Goal: Task Accomplishment & Management: Manage account settings

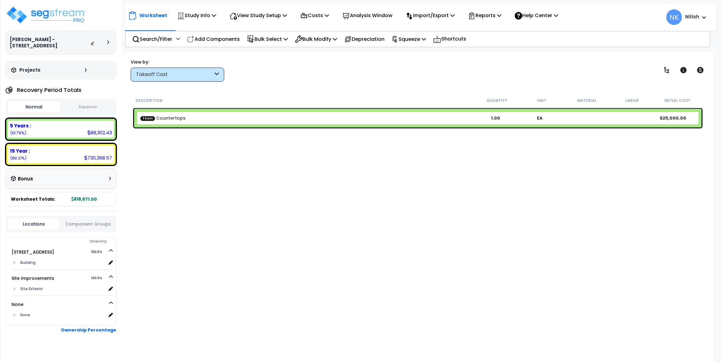
click at [110, 41] on div at bounding box center [109, 43] width 5 height 4
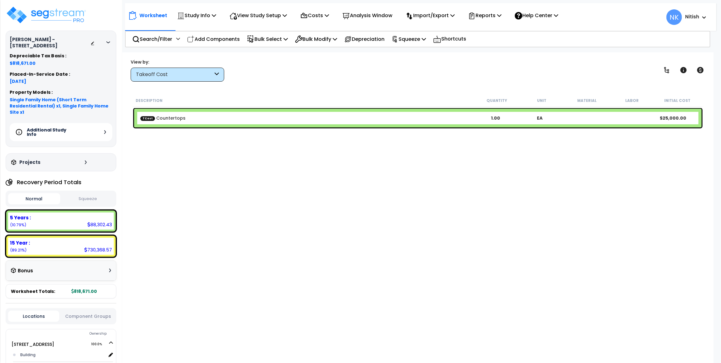
click at [89, 126] on div "Additional Study Info" at bounding box center [61, 132] width 103 height 18
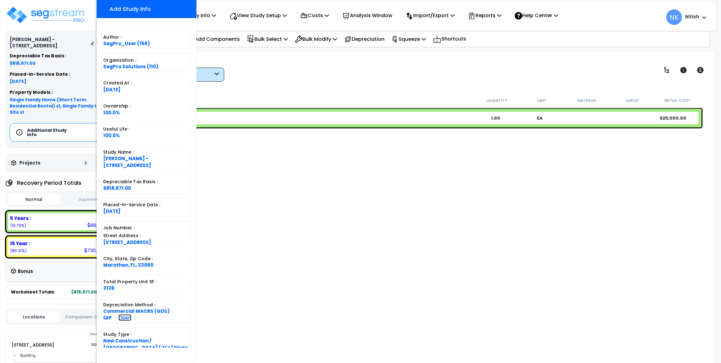
click at [120, 315] on link "Open" at bounding box center [124, 317] width 13 height 7
click at [265, 170] on div "Description Quantity Unit Material Labor Initial Cost TCost Countertops 1.00 EA…" at bounding box center [418, 215] width 572 height 243
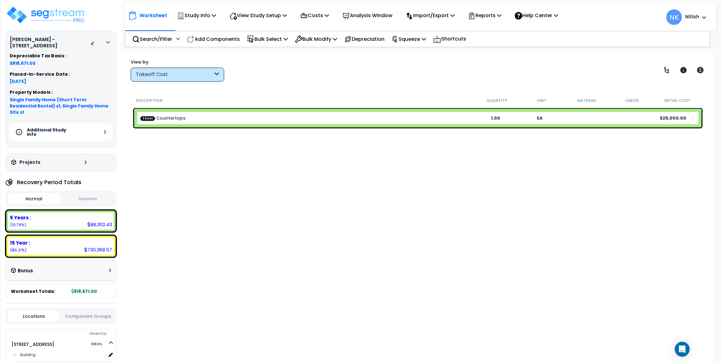
click at [183, 70] on div "Takeoff Cost" at bounding box center [177, 75] width 93 height 14
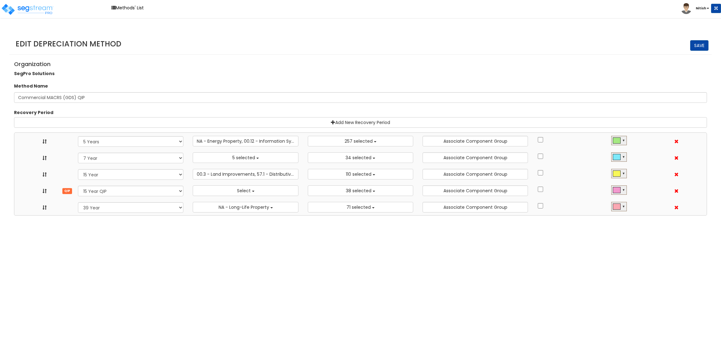
select select "5Y"
select select "10641"
select select "7Y_1"
select select "48830"
select select "11974"
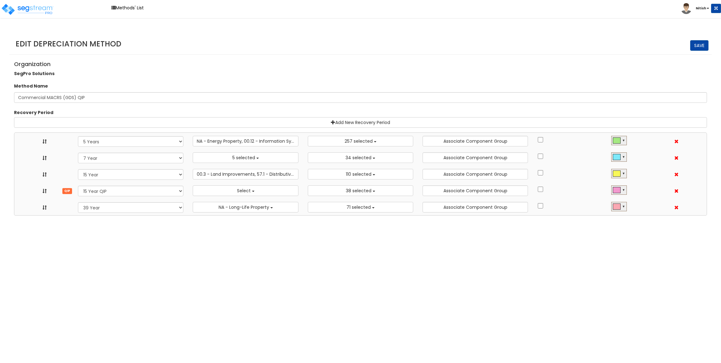
select select "15Y_1"
select select "3666"
select select "31875"
select select "15Y_2"
select select
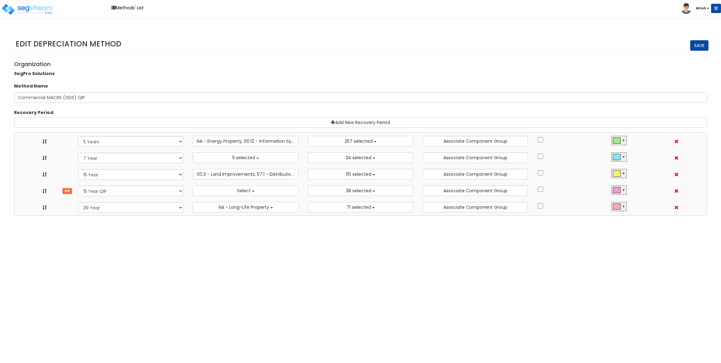
select select "11716"
select select "39Y_1"
select select "31302"
click at [237, 192] on span "Select" at bounding box center [244, 191] width 14 height 6
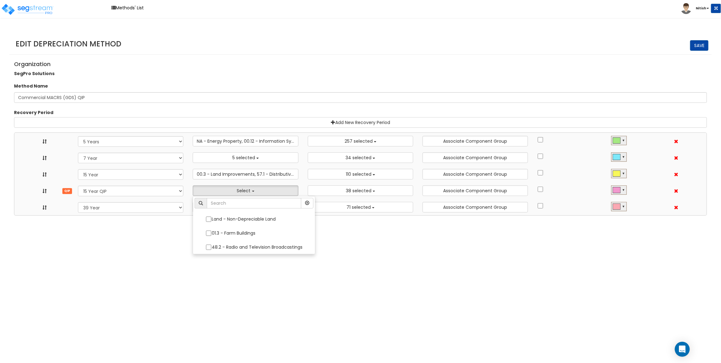
click at [229, 216] on html "Toggle navigation Methods' List Nitish x" at bounding box center [360, 108] width 721 height 216
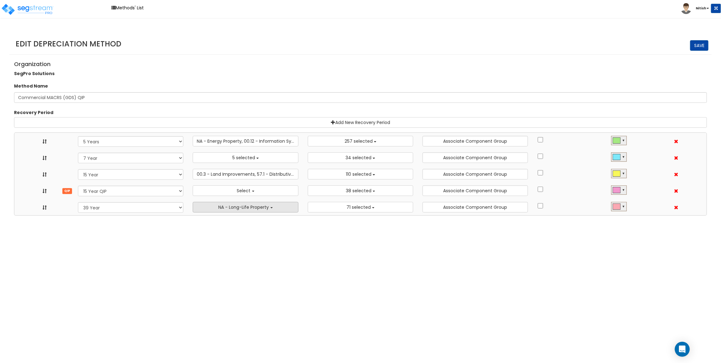
click at [236, 211] on button "NA - Long-Life Property" at bounding box center [245, 207] width 105 height 11
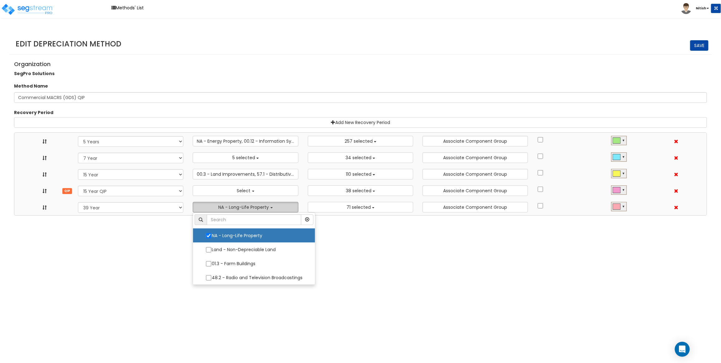
click at [236, 211] on button "NA - Long-Life Property" at bounding box center [245, 207] width 105 height 11
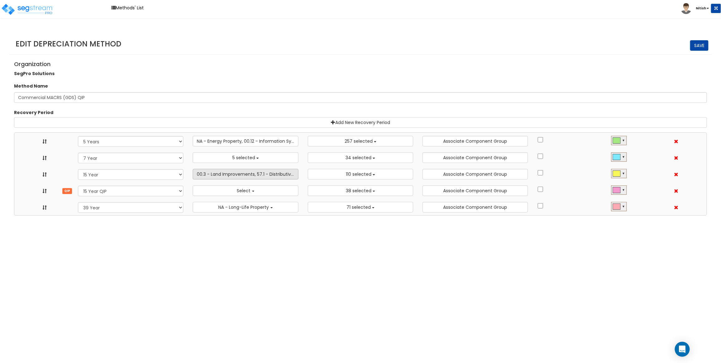
click at [256, 172] on span "00.3 - Land Improvements, 57.1 - Distributive Trades & Services - Billboard, Se…" at bounding box center [356, 174] width 318 height 6
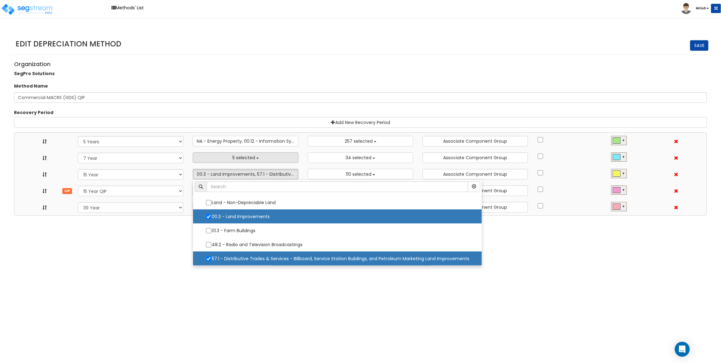
click at [253, 152] on button "5 selected" at bounding box center [245, 157] width 105 height 11
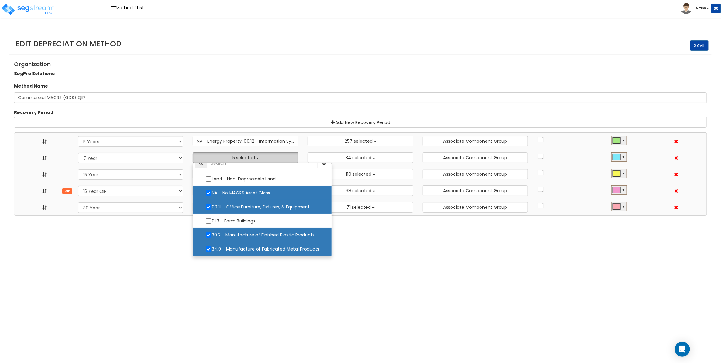
scroll to position [0, 0]
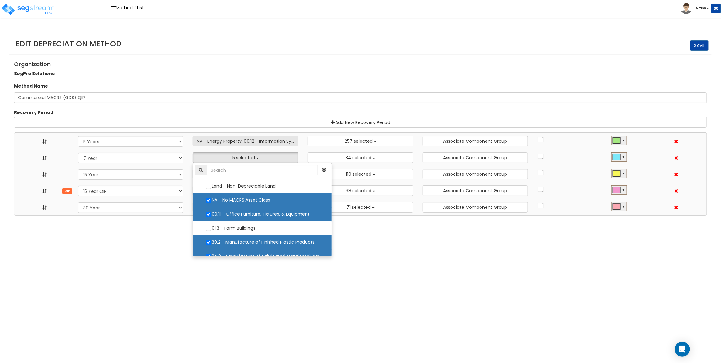
click at [255, 142] on span "NA - Energy Property, 00.12 - Information Systems, 57.0 - Distributive Trades &…" at bounding box center [291, 141] width 189 height 6
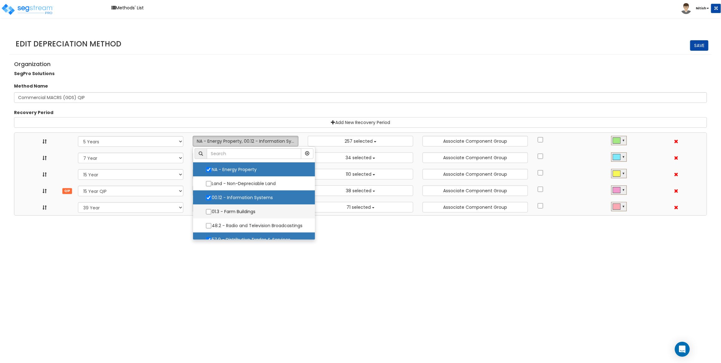
scroll to position [7, 0]
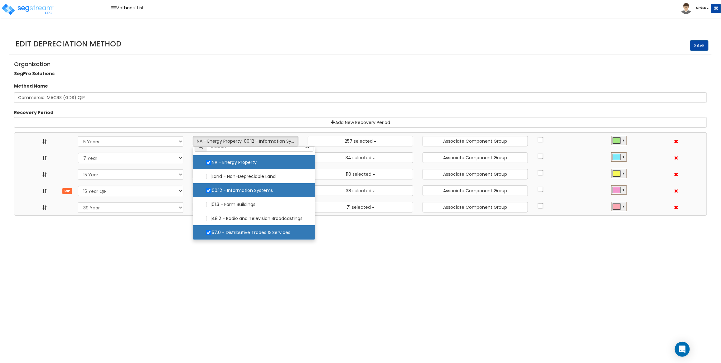
click at [378, 216] on html "Toggle navigation Methods' List Nitish x" at bounding box center [360, 108] width 721 height 216
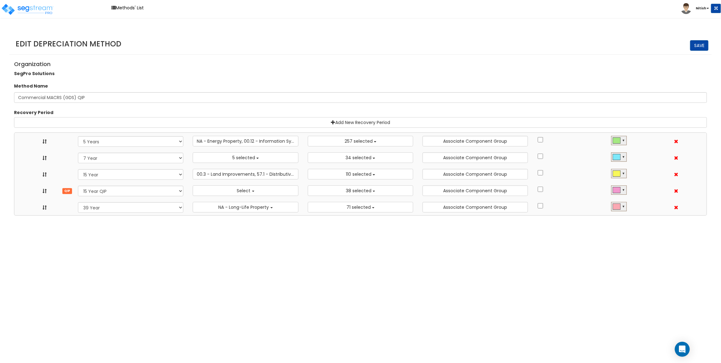
click at [699, 7] on b "Nitish" at bounding box center [700, 8] width 10 height 5
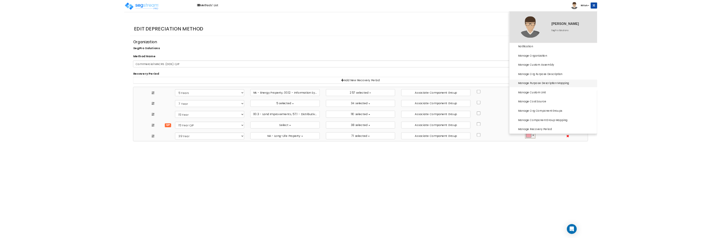
scroll to position [185, 0]
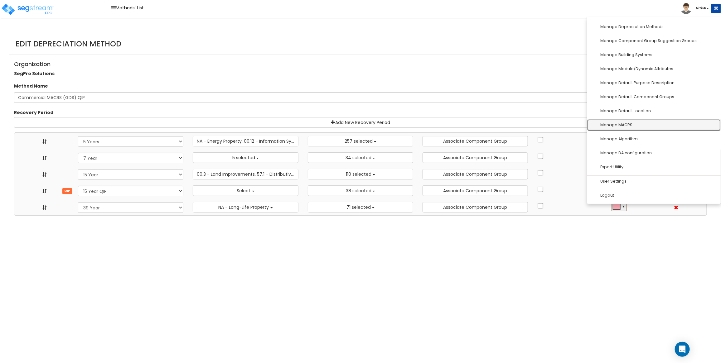
click at [625, 126] on link "Manage MACRS" at bounding box center [653, 125] width 133 height 12
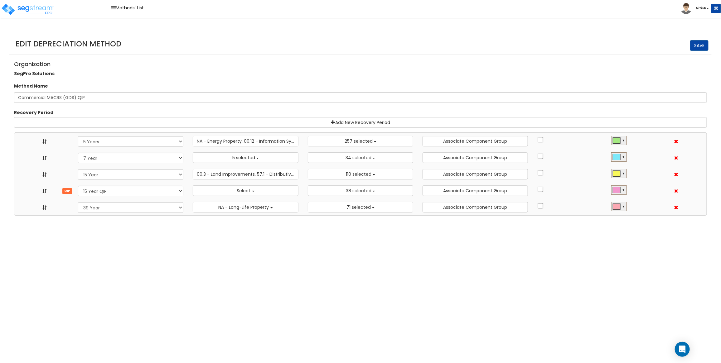
click at [429, 59] on div "Organization SegPro Solutions" at bounding box center [360, 68] width 702 height 20
click at [238, 186] on button "Select" at bounding box center [245, 190] width 105 height 11
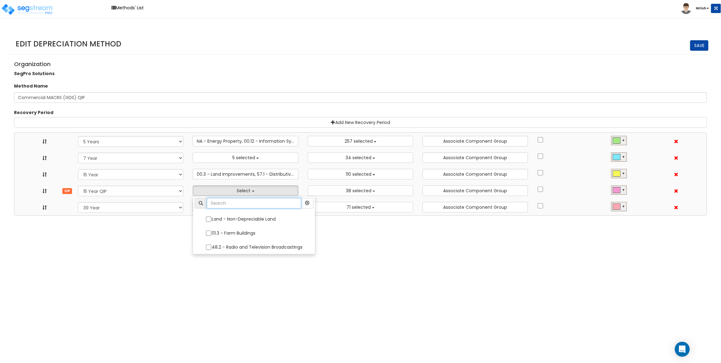
click at [244, 204] on input "text" at bounding box center [254, 203] width 94 height 11
type input "quali"
click at [244, 216] on html "Toggle navigation Methods' List Nitish" at bounding box center [360, 108] width 721 height 216
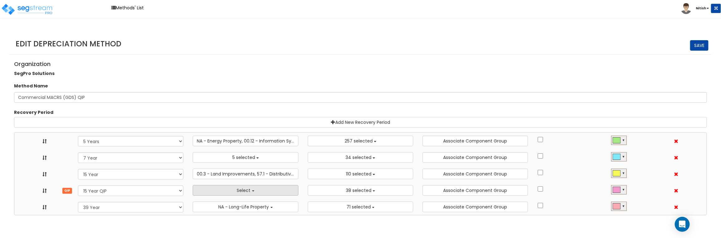
click at [220, 188] on button "Select" at bounding box center [245, 190] width 105 height 11
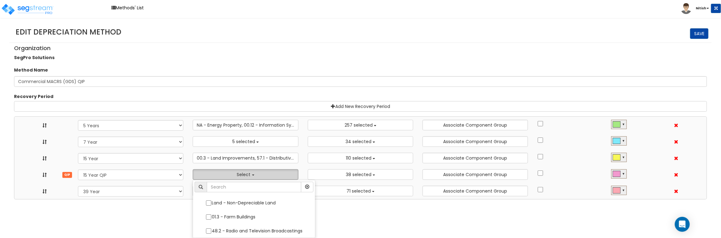
scroll to position [0, 0]
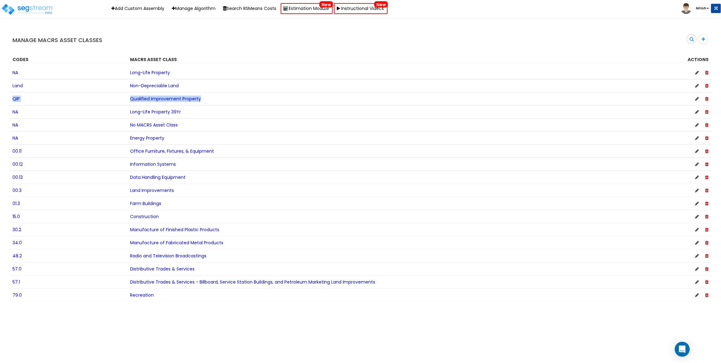
drag, startPoint x: 7, startPoint y: 99, endPoint x: 242, endPoint y: 99, distance: 235.3
click at [242, 99] on div "Manage MACRS Asset Classes Search Codes MACRS Asset Class Actions NA Land QIP" at bounding box center [360, 164] width 721 height 274
click at [255, 50] on div "Manage MACRS Asset Classes Search Codes MACRS Asset Class Actions" at bounding box center [360, 45] width 702 height 36
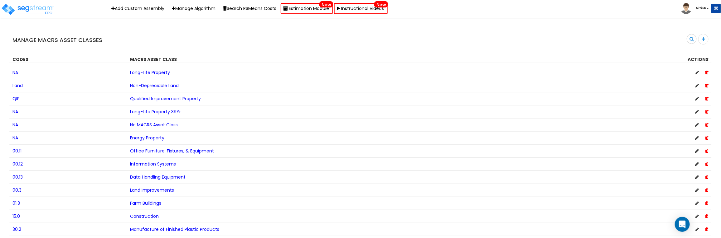
click at [696, 99] on icon at bounding box center [697, 99] width 4 height 4
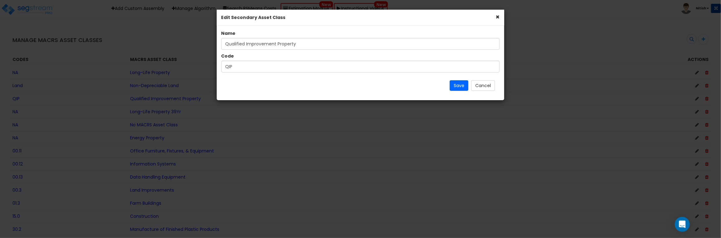
click at [497, 17] on button "×" at bounding box center [497, 17] width 4 height 7
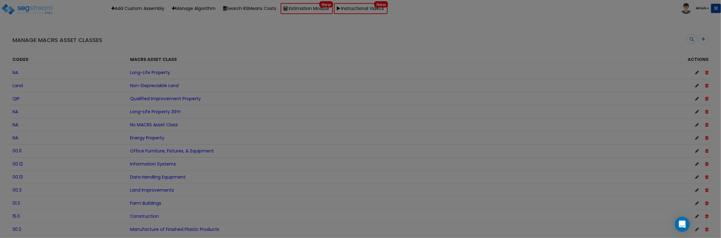
click at [303, 55] on div at bounding box center [360, 119] width 721 height 238
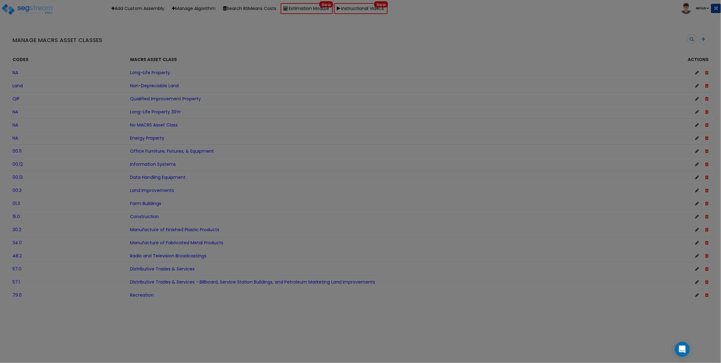
click at [185, 47] on div at bounding box center [360, 181] width 721 height 363
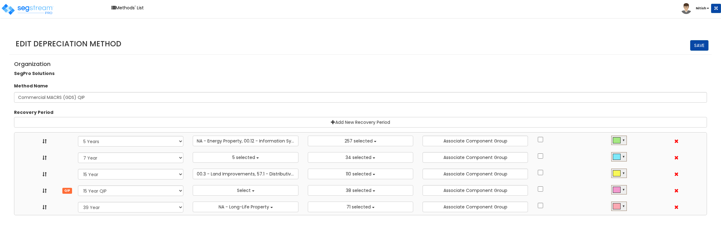
select select "5Y"
select select "10641"
select select "7Y_1"
select select "48830"
select select "11974"
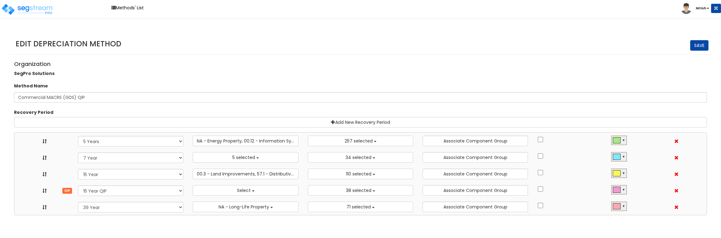
select select "15Y_1"
select select "3666"
select select "31875"
select select "15Y_2"
select select
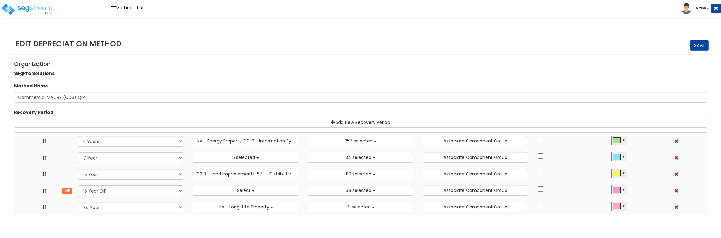
select select "11716"
select select "39Y_1"
select select "31302"
click at [250, 177] on span "00.3 - Land Improvements, 57.1 - Distributive Trades & Services - Billboard, Se…" at bounding box center [356, 174] width 318 height 6
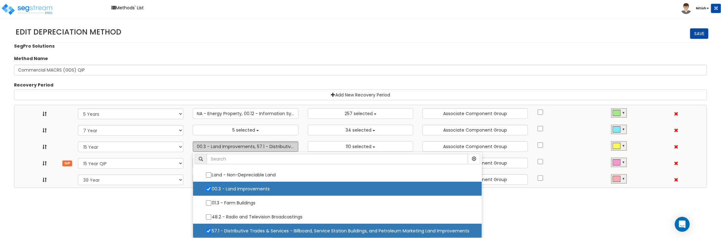
scroll to position [0, 0]
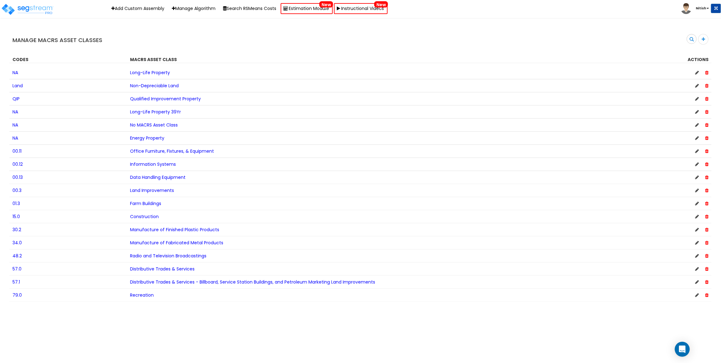
click at [704, 1] on ul "Nitish" at bounding box center [700, 7] width 40 height 14
click at [702, 4] on li "Nitish" at bounding box center [700, 8] width 40 height 11
click at [702, 10] on b "Nitish" at bounding box center [700, 8] width 10 height 5
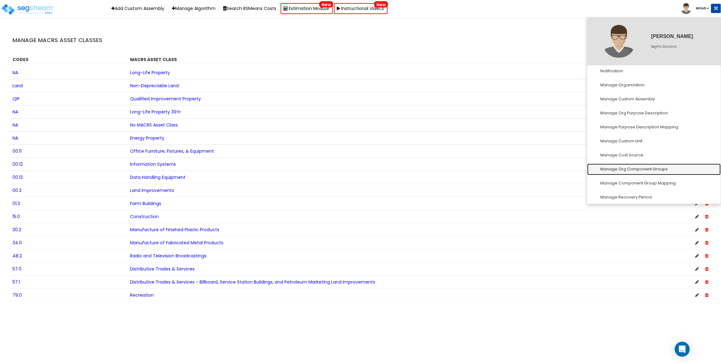
click at [644, 170] on link "Manage Org Component Groups" at bounding box center [653, 170] width 133 height 12
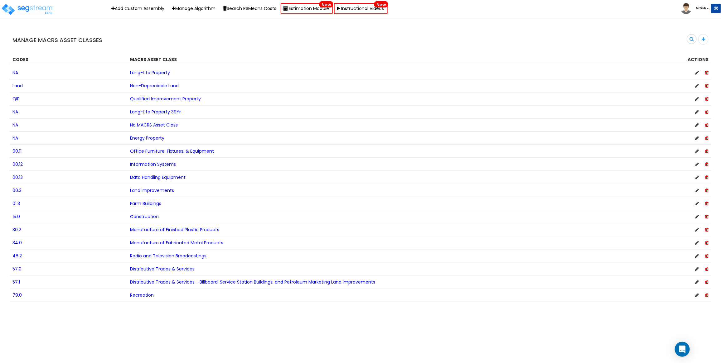
click at [354, 53] on div "Codes MACRS Asset Class Actions" at bounding box center [360, 57] width 702 height 9
drag, startPoint x: 263, startPoint y: 4, endPoint x: 229, endPoint y: 41, distance: 50.8
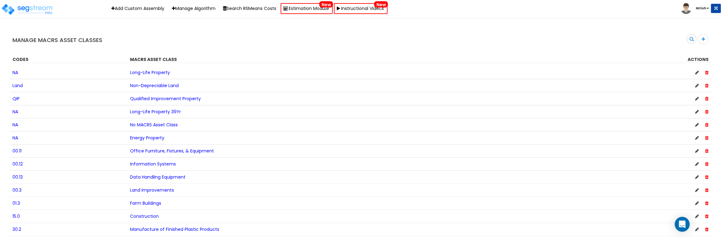
click at [18, 98] on span "QIP" at bounding box center [15, 99] width 7 height 6
click at [697, 98] on icon at bounding box center [697, 99] width 4 height 4
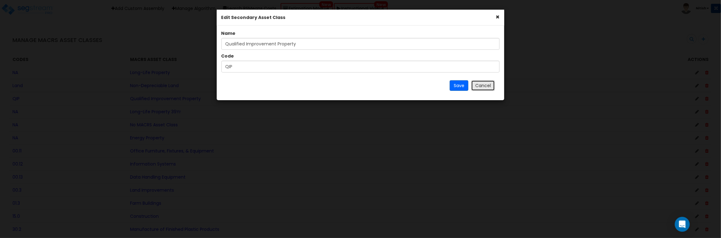
click at [485, 84] on button "Cancel" at bounding box center [483, 85] width 24 height 11
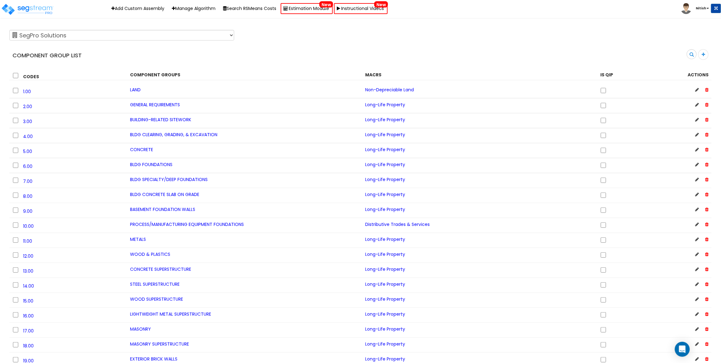
scroll to position [2, 0]
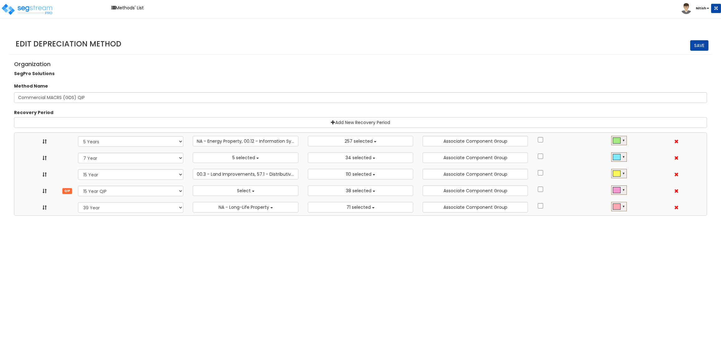
select select "5Y"
select select "10641"
select select "7Y_1"
select select "48830"
select select "11974"
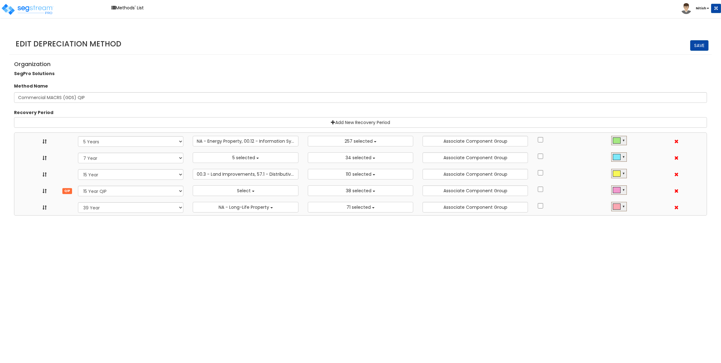
select select "15Y_1"
select select "3666"
select select "31875"
select select "15Y_2"
select select
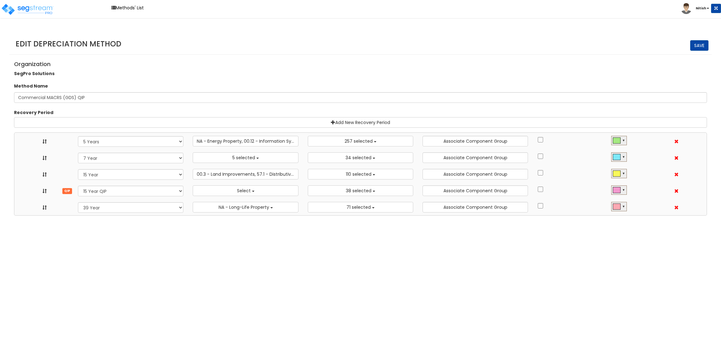
select select "11716"
select select "39Y_1"
select select "31302"
click at [242, 195] on button "Select" at bounding box center [245, 190] width 105 height 11
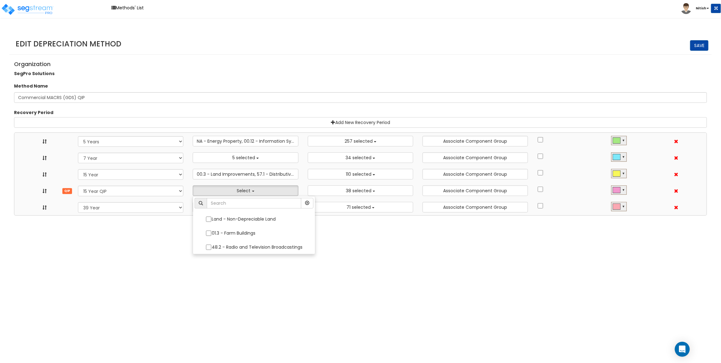
click at [211, 216] on html "Toggle navigation Methods' List Nitish x" at bounding box center [360, 108] width 721 height 216
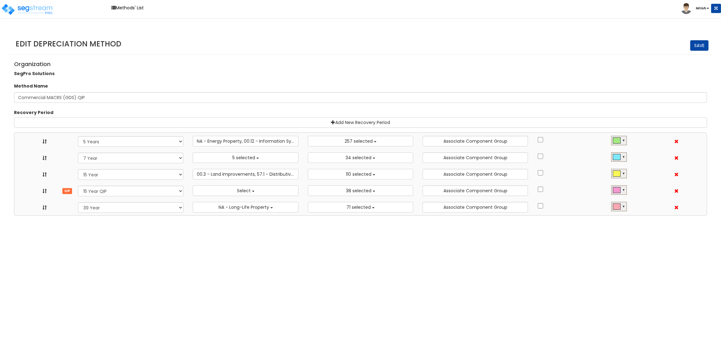
select select "5Y"
select select "49875"
select select "10641"
select select "7Y_1"
select select "48830"
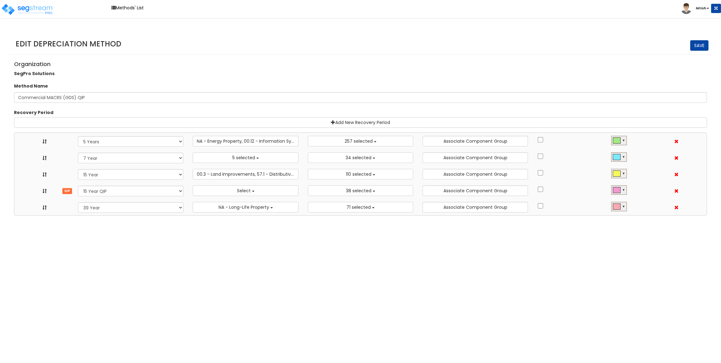
select select "11974"
select select "15Y_1"
select select "3666"
select select "31875"
select select "15Y_2"
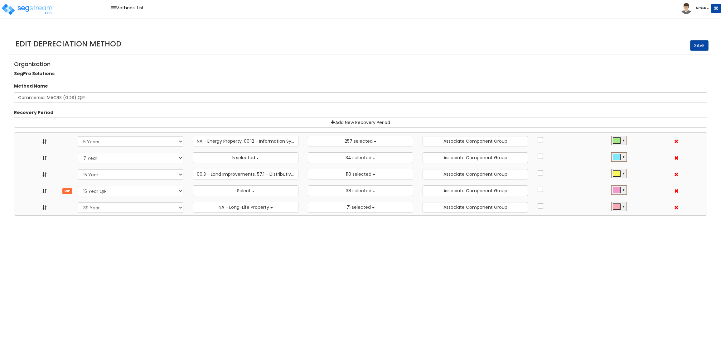
select select
select select "11716"
select select "39Y_1"
select select "31302"
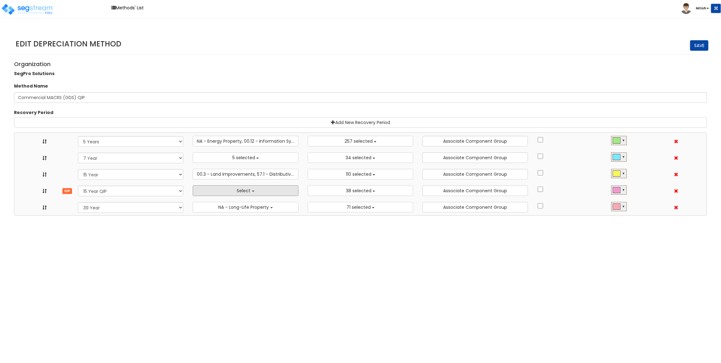
click at [238, 193] on span "Select" at bounding box center [244, 191] width 14 height 6
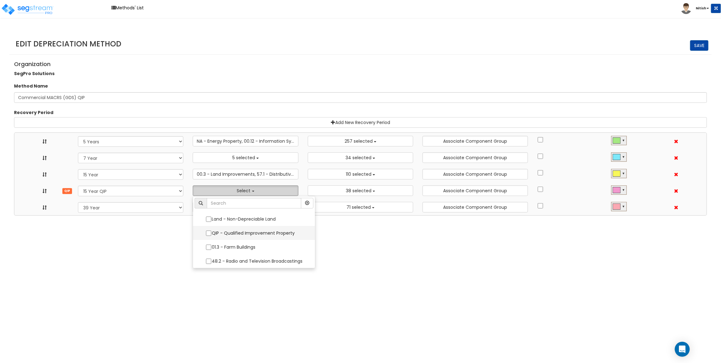
click at [244, 234] on label "QIP - Qualified Improvement Property" at bounding box center [253, 233] width 109 height 13
click at [212, 234] on input "QIP - Qualified Improvement Property" at bounding box center [208, 233] width 6 height 5
checkbox input "true"
select select "5Y"
select select "15Y_1"
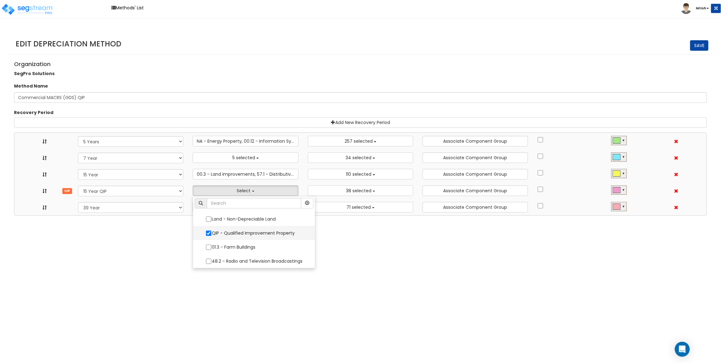
select select "15Y_2"
select select "7496"
select select "39Y_1"
select select "49875"
select select "10641"
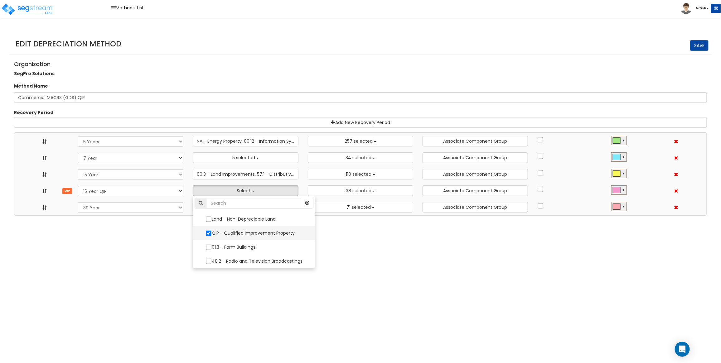
select select "48830"
select select "11974"
select select "3666"
select select "31875"
select select "11716"
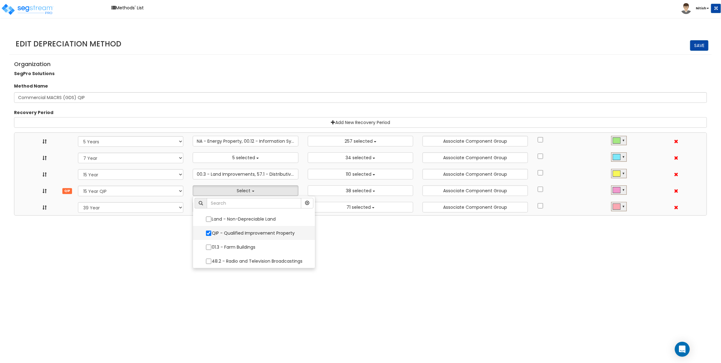
select select "31302"
click at [701, 43] on link "Save" at bounding box center [699, 45] width 18 height 11
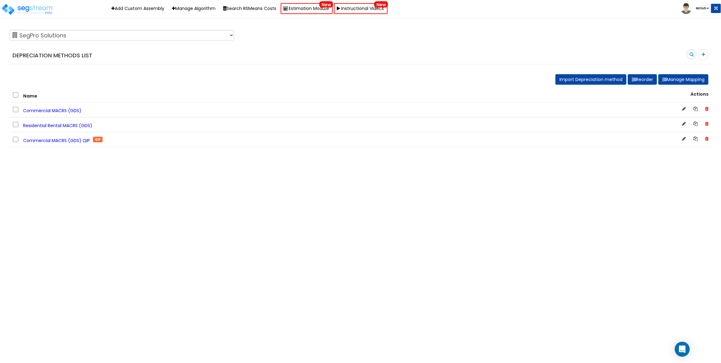
click at [65, 139] on span "Commercial MACRS (GDS) QIP" at bounding box center [56, 140] width 67 height 6
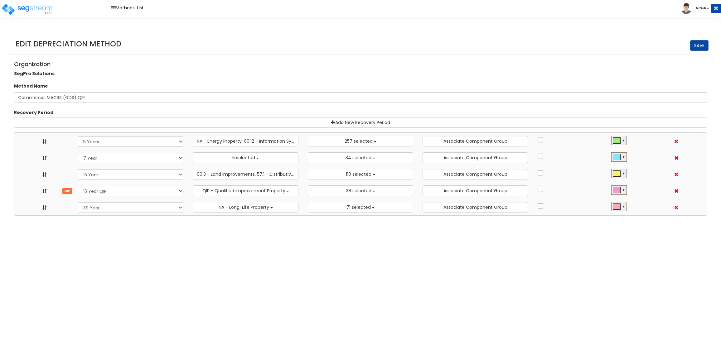
select select "5Y"
select select "49875"
select select "10641"
select select "7Y_1"
select select "48830"
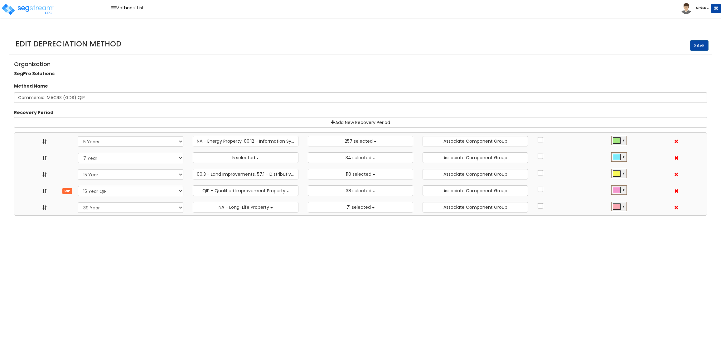
select select "11974"
select select "15Y_1"
select select "3666"
select select "31875"
select select "15Y_2"
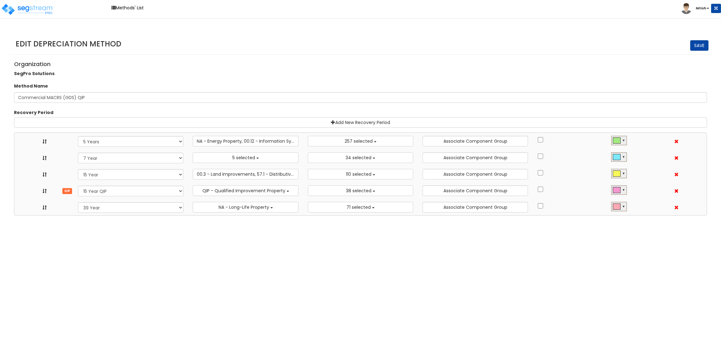
select select "7496"
select select "11716"
select select "39Y_1"
select select "31302"
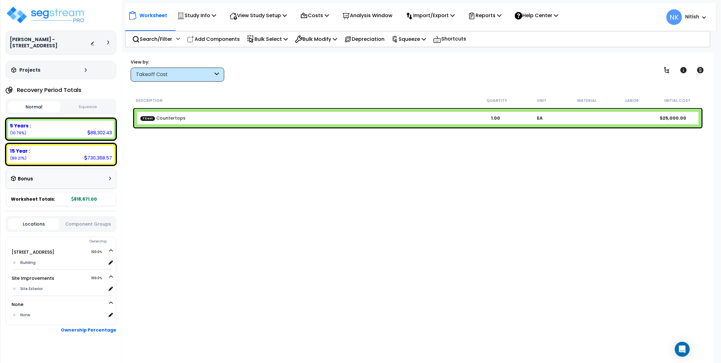
click at [153, 72] on div "Takeoff Cost" at bounding box center [174, 74] width 77 height 7
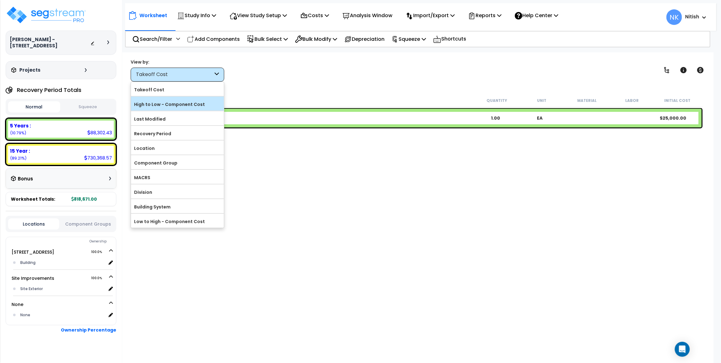
click at [167, 106] on label "High to Low - Component Cost" at bounding box center [177, 104] width 93 height 9
click at [0, 0] on input "High to Low - Component Cost" at bounding box center [0, 0] width 0 height 0
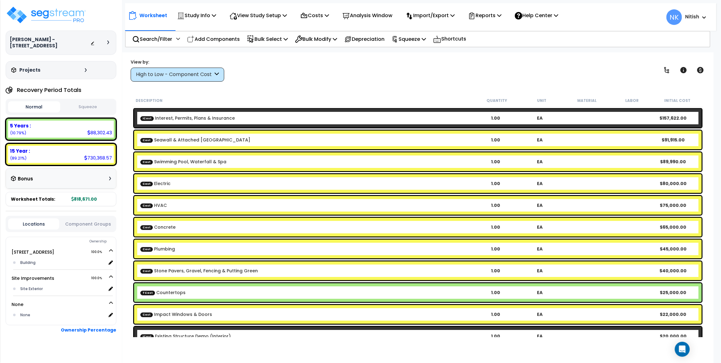
click at [280, 161] on b "Cost Swimming Pool, Waterfall & Spa" at bounding box center [306, 162] width 333 height 6
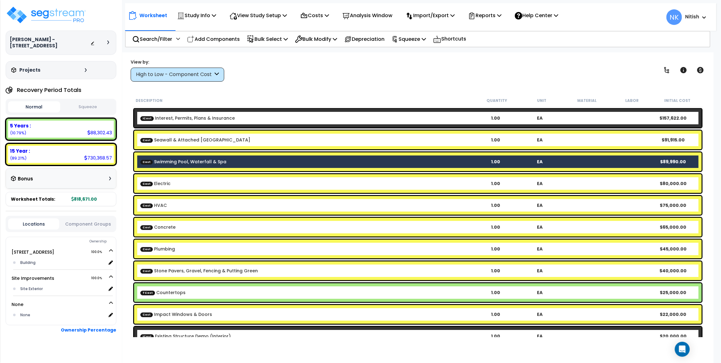
click at [282, 203] on b "Cost HVAC" at bounding box center [306, 205] width 333 height 6
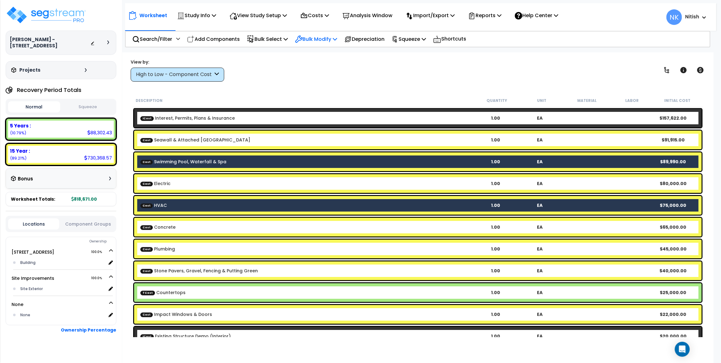
click at [319, 41] on p "Bulk Modify" at bounding box center [316, 39] width 42 height 8
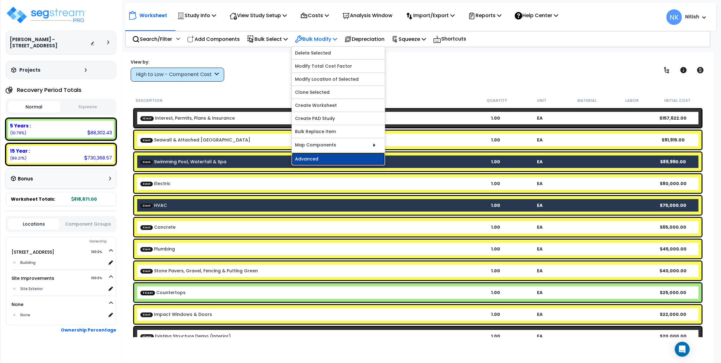
click at [326, 157] on link "Advanced" at bounding box center [338, 159] width 93 height 12
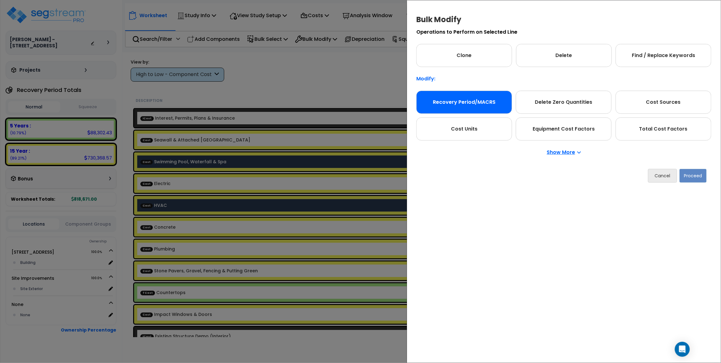
click at [457, 105] on div "Recovery Period/MACRS" at bounding box center [464, 102] width 96 height 23
click at [694, 176] on button "Proceed" at bounding box center [692, 176] width 27 height 14
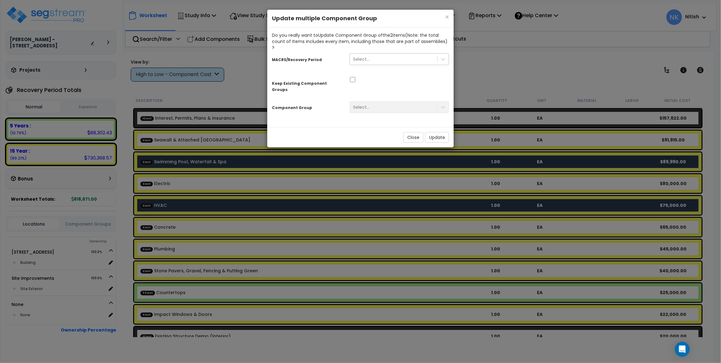
click at [394, 54] on div "Select..." at bounding box center [393, 59] width 87 height 10
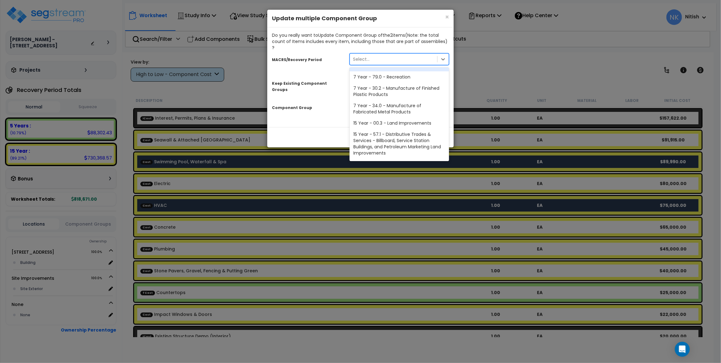
scroll to position [68, 0]
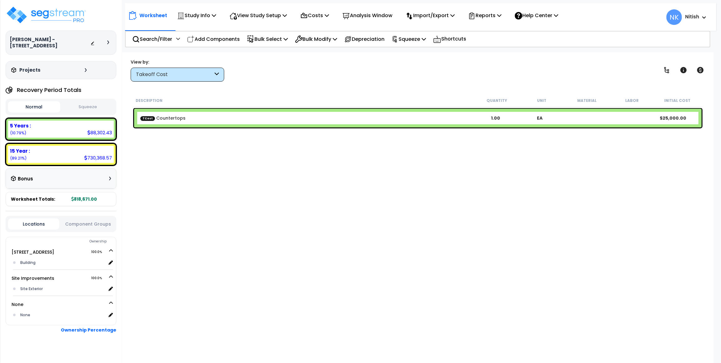
click at [193, 78] on div "Takeoff Cost" at bounding box center [177, 75] width 93 height 14
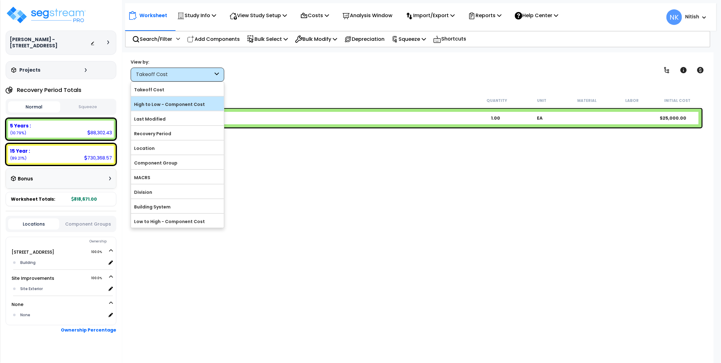
click at [189, 101] on label "High to Low - Component Cost" at bounding box center [177, 104] width 93 height 9
click at [0, 0] on input "High to Low - Component Cost" at bounding box center [0, 0] width 0 height 0
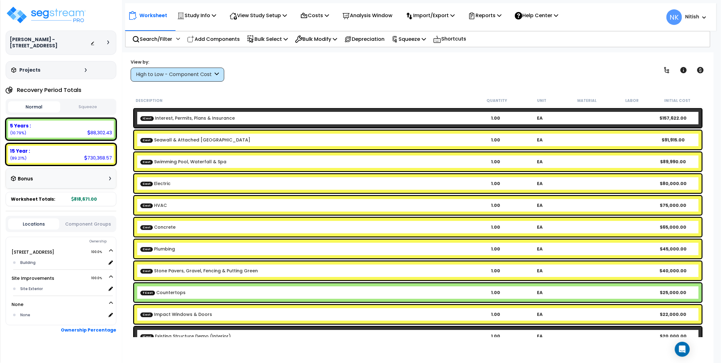
click at [279, 148] on div "Cost Seawall & Attached Wood Dock 1.00 EA $91,915.00" at bounding box center [417, 140] width 567 height 19
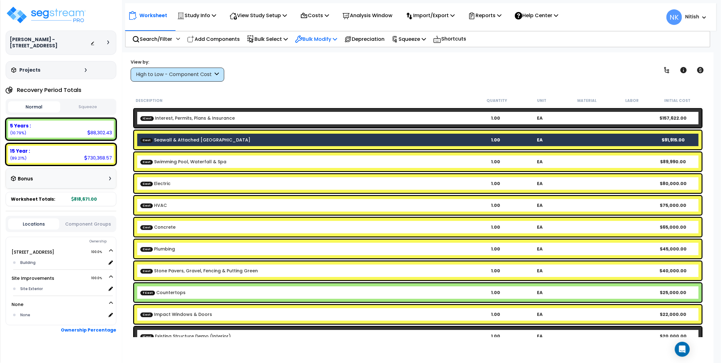
click at [310, 38] on p "Bulk Modify" at bounding box center [316, 39] width 42 height 8
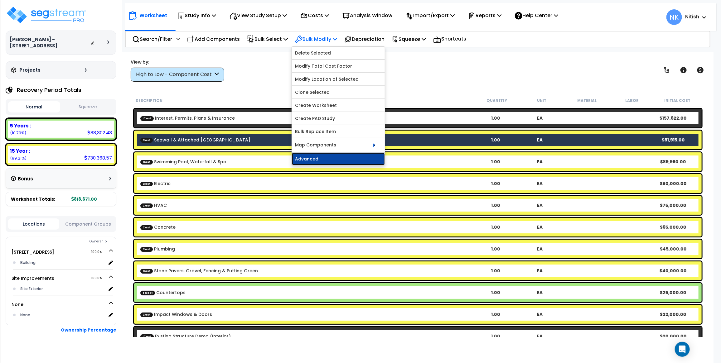
click at [324, 156] on link "Advanced" at bounding box center [338, 159] width 93 height 12
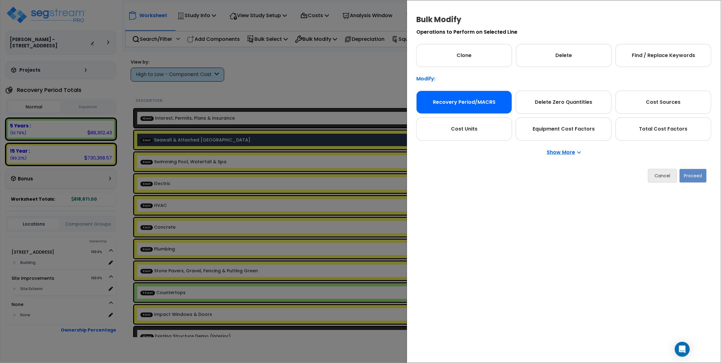
click at [502, 102] on div "Recovery Period/MACRS" at bounding box center [464, 102] width 96 height 23
click at [697, 179] on button "Proceed" at bounding box center [692, 176] width 27 height 14
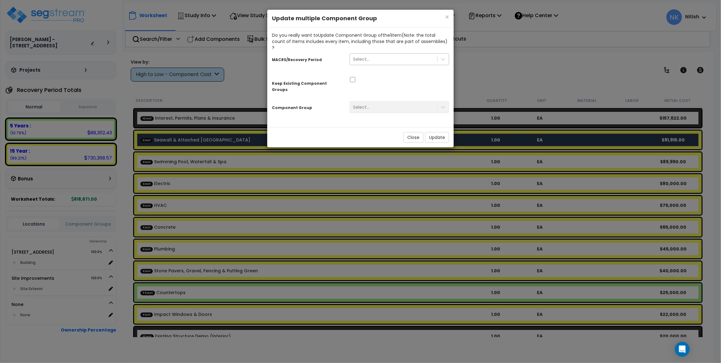
click at [397, 54] on div "Select..." at bounding box center [393, 59] width 87 height 10
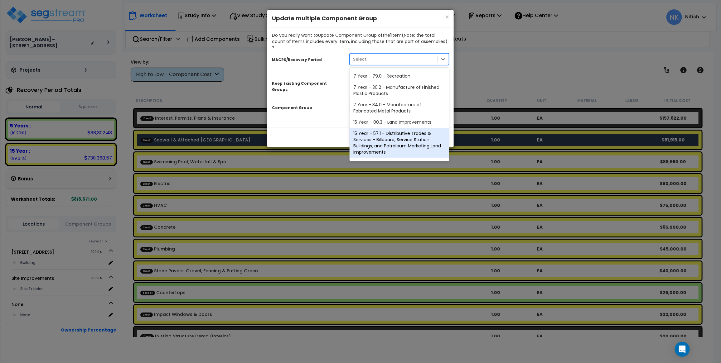
scroll to position [76, 0]
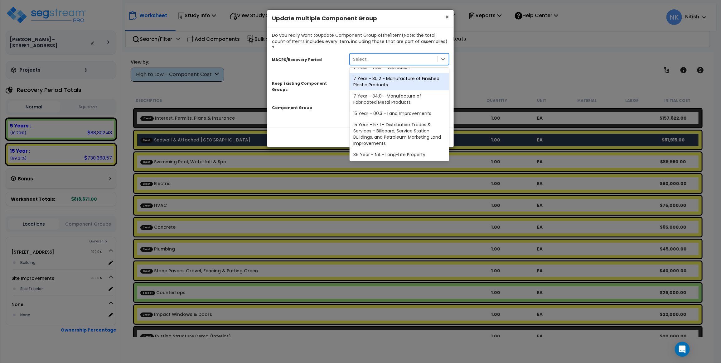
click at [446, 18] on span "×" at bounding box center [447, 16] width 4 height 9
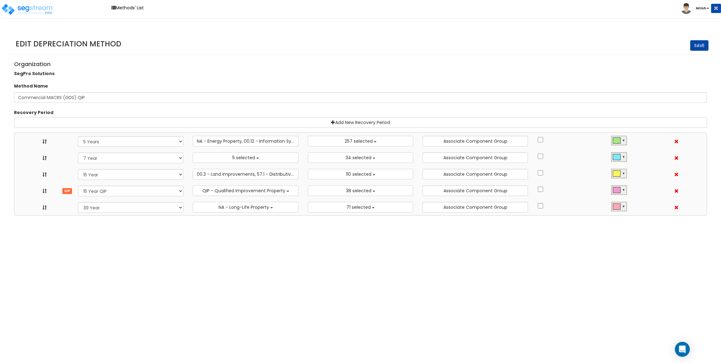
select select "5Y"
select select "49875"
select select "10641"
select select "7Y_1"
select select "48830"
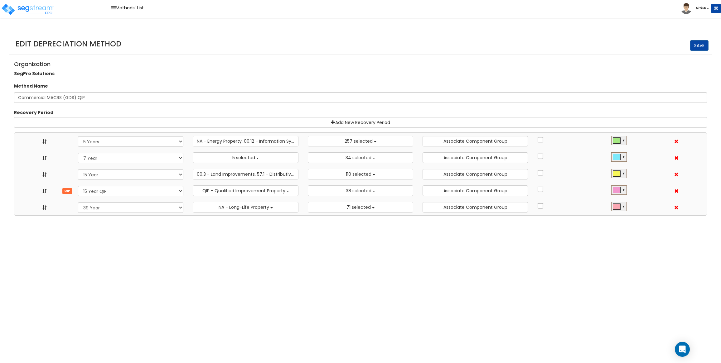
select select "11974"
select select "15Y_1"
select select "3666"
select select "31875"
select select "15Y_2"
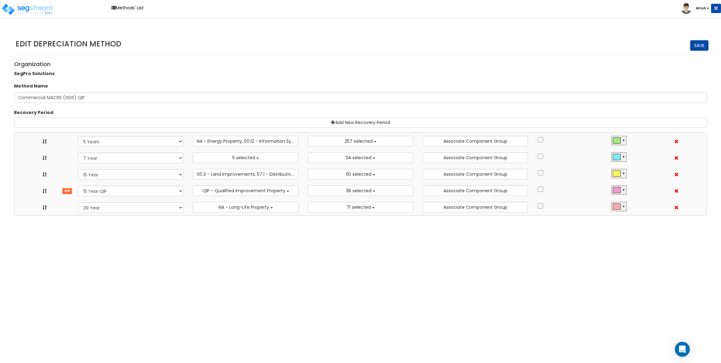
select select "7496"
select select "11716"
select select "39Y_1"
select select "31302"
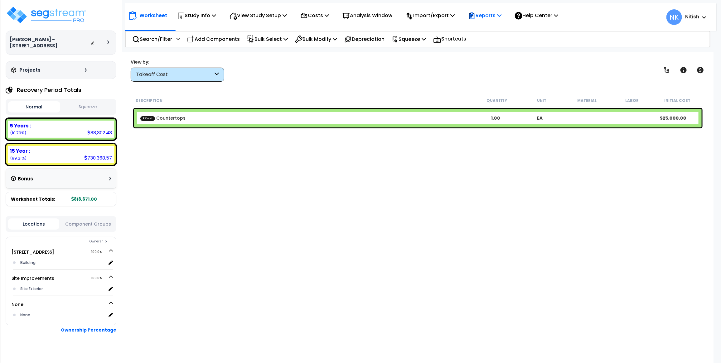
click at [475, 16] on icon at bounding box center [471, 15] width 7 height 7
click at [329, 13] on icon at bounding box center [326, 15] width 4 height 5
click at [324, 34] on link "Indirect Costs" at bounding box center [328, 29] width 62 height 12
click at [329, 13] on p "Costs" at bounding box center [314, 15] width 29 height 8
click at [335, 36] on link "Direct Costs" at bounding box center [328, 42] width 62 height 12
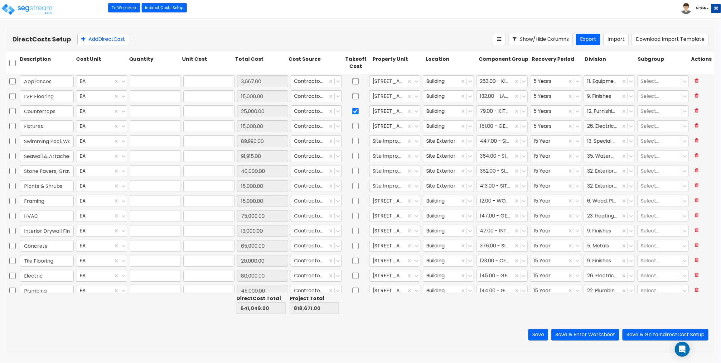
type input "1.00"
type input "3,667.00"
type input "1.00"
type input "15,000.00"
type input "1.00"
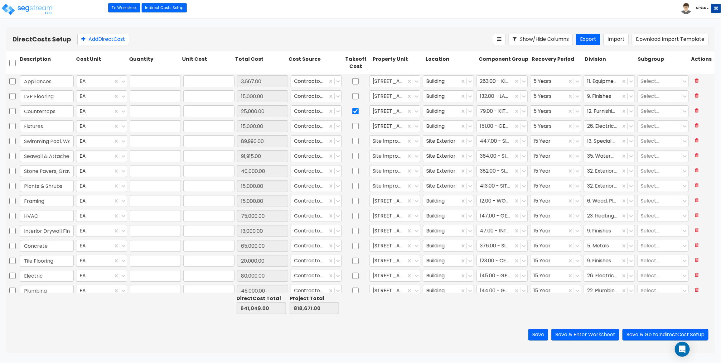
type input "25,000.00"
type input "1.00"
type input "15,000.00"
type input "1.00"
type input "89,990.00"
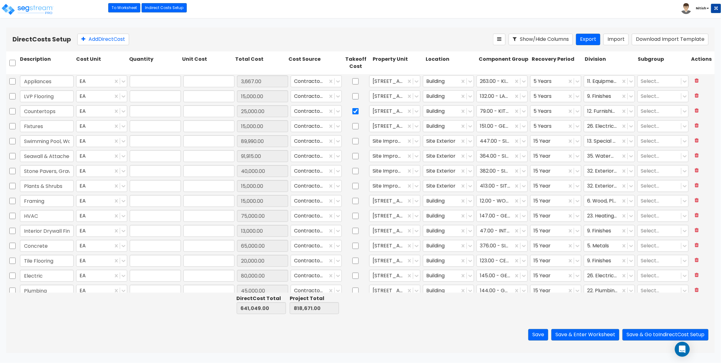
type input "1.00"
type input "91,915.00"
type input "1.00"
type input "40,000.00"
type input "1.00"
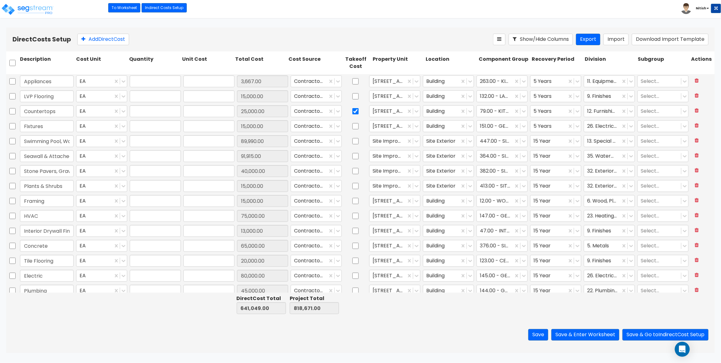
type input "15,000.00"
type input "1.00"
type input "15,000.00"
type input "1.00"
type input "75,000.00"
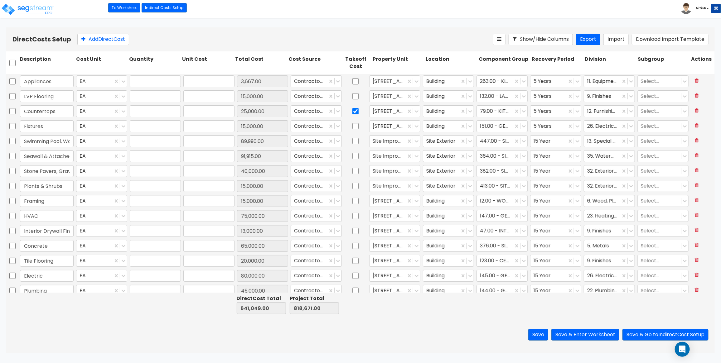
type input "1.00"
type input "13,000.00"
type input "1.00"
type input "65,000.00"
type input "1.00"
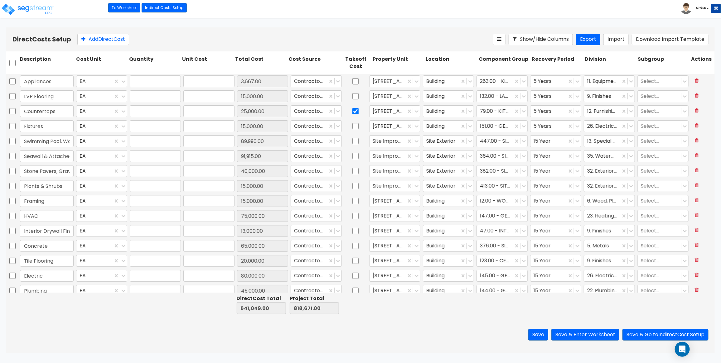
type input "20,000.00"
type input "1.00"
type input "80,000.00"
type input "1.00"
type input "45,000.00"
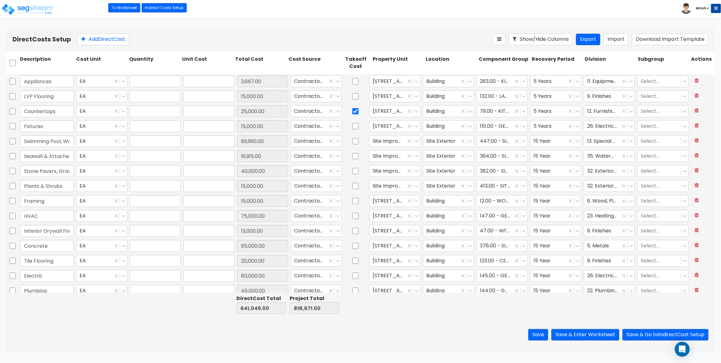
type input "1.00"
type input "4,959.00"
type input "1.00"
type input "5,518.00"
type input "1.00"
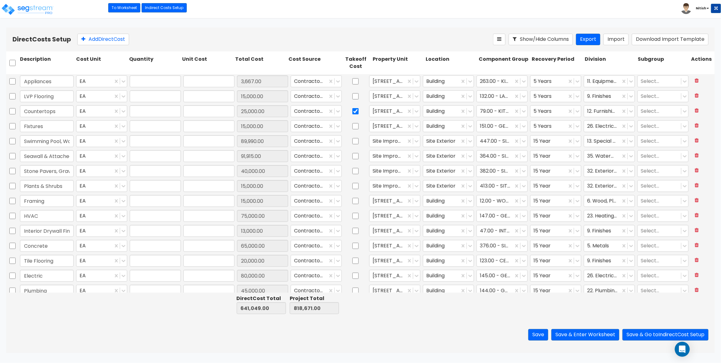
type input "22,000.00"
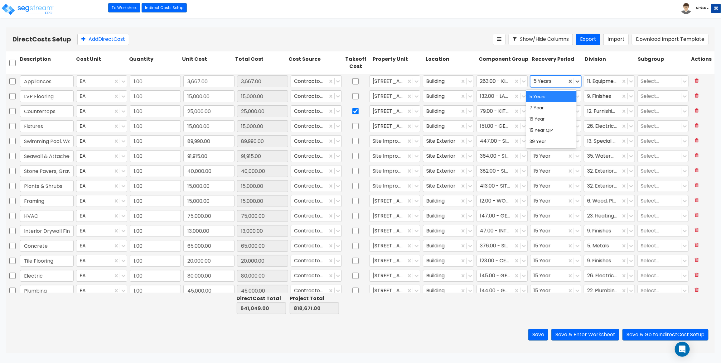
click at [540, 83] on div at bounding box center [548, 81] width 30 height 8
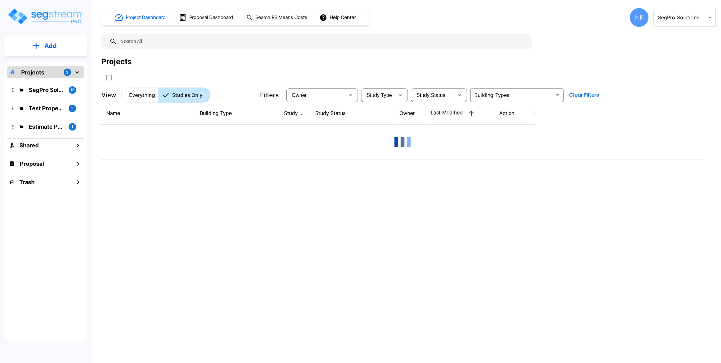
click at [636, 16] on div "NK" at bounding box center [639, 17] width 19 height 19
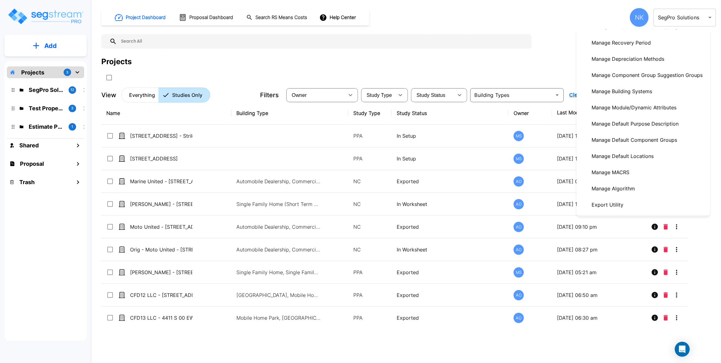
scroll to position [202, 0]
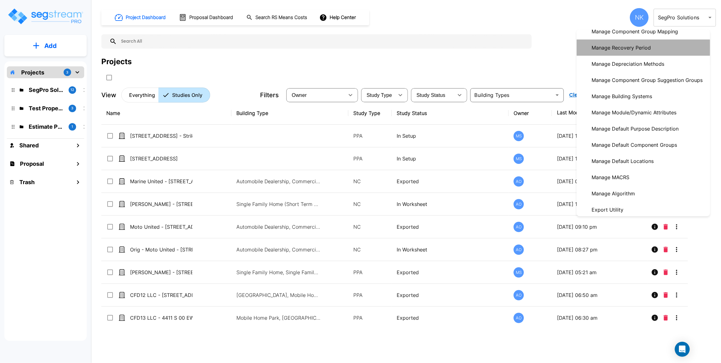
click at [624, 54] on p "Manage Recovery Period" at bounding box center [621, 47] width 64 height 12
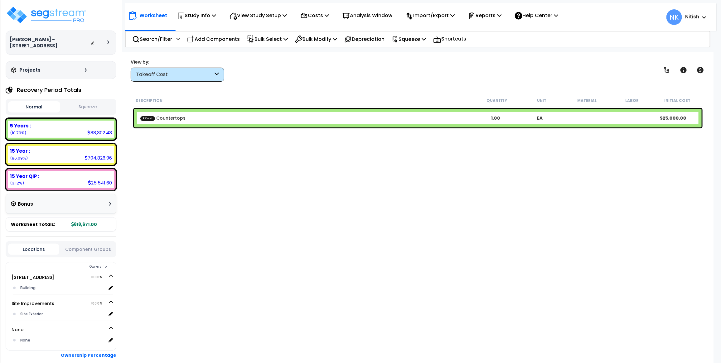
click at [258, 123] on div "TCost Countertops 1.00 EA $25,000.00" at bounding box center [417, 118] width 567 height 19
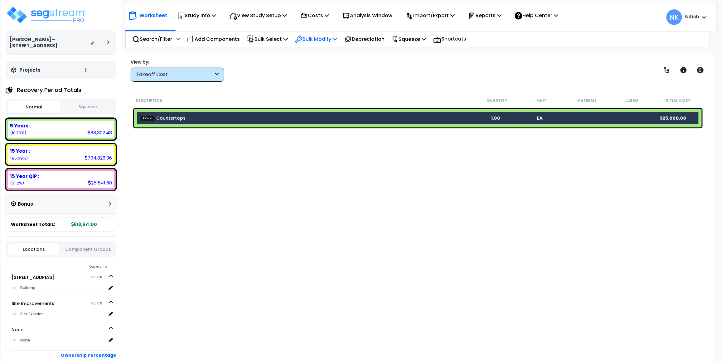
click at [320, 35] on p "Bulk Modify" at bounding box center [316, 39] width 42 height 8
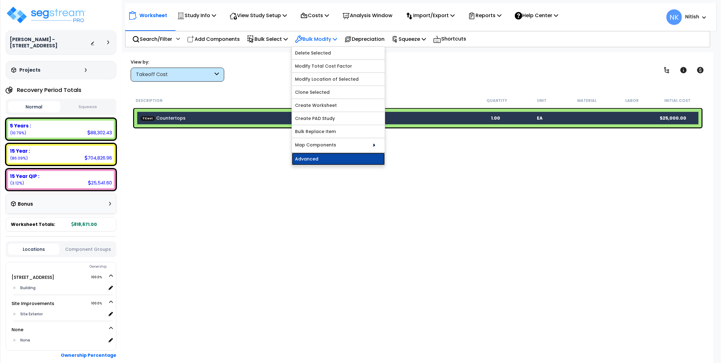
click at [326, 161] on link "Advanced" at bounding box center [338, 159] width 93 height 12
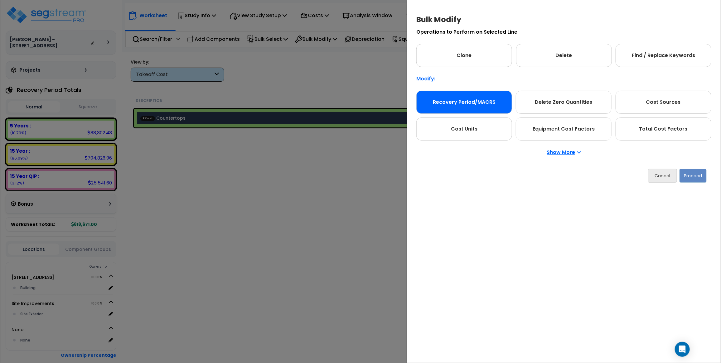
click at [501, 97] on div "Recovery Period/MACRS" at bounding box center [464, 102] width 96 height 23
click at [703, 176] on button "Proceed" at bounding box center [692, 176] width 27 height 14
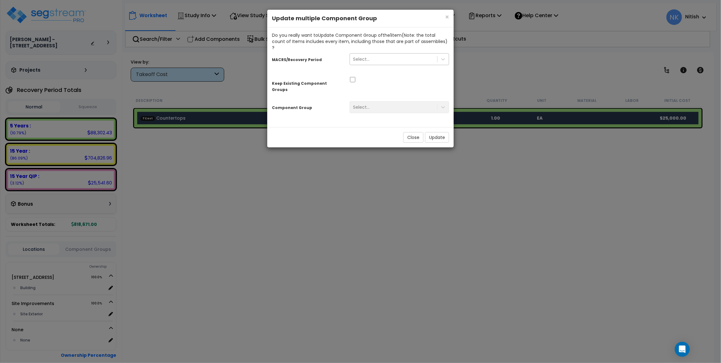
click at [385, 56] on div "Select..." at bounding box center [393, 59] width 87 height 10
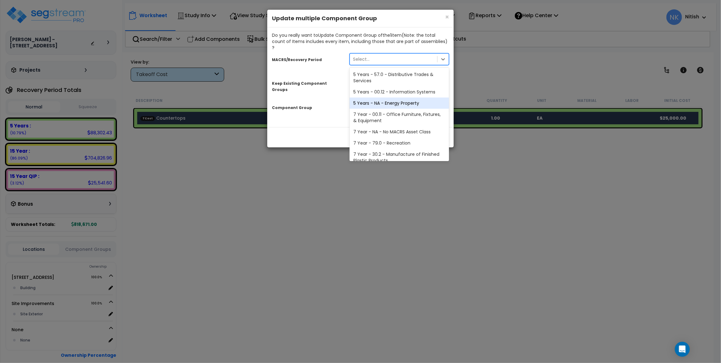
scroll to position [93, 0]
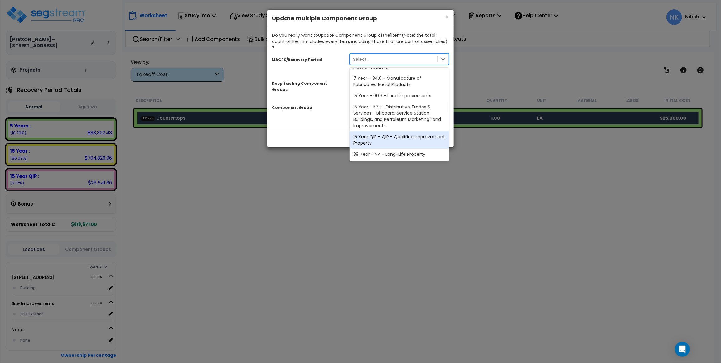
click at [377, 131] on div "15 Year QIP - QIP - Qualified Improvement Property" at bounding box center [398, 139] width 99 height 17
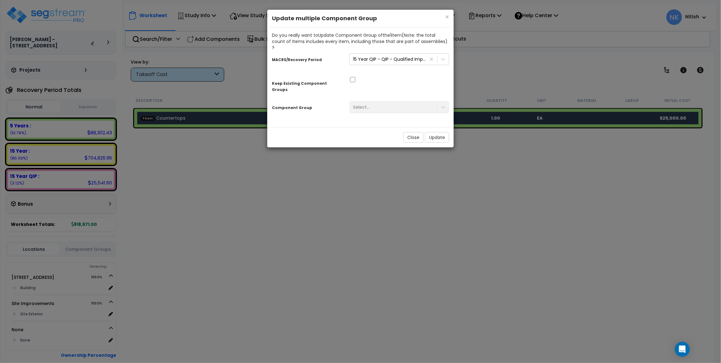
click at [378, 101] on div "Select..." at bounding box center [399, 107] width 109 height 12
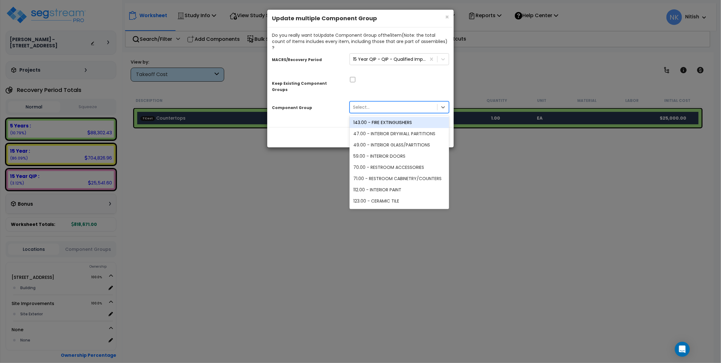
click at [378, 102] on div "Select..." at bounding box center [393, 107] width 87 height 10
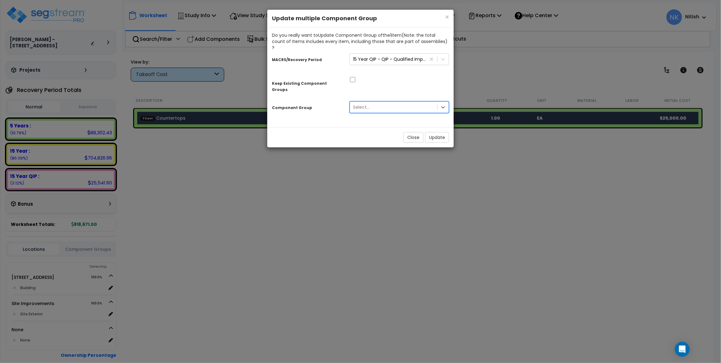
click at [378, 102] on div "Select..." at bounding box center [393, 107] width 87 height 10
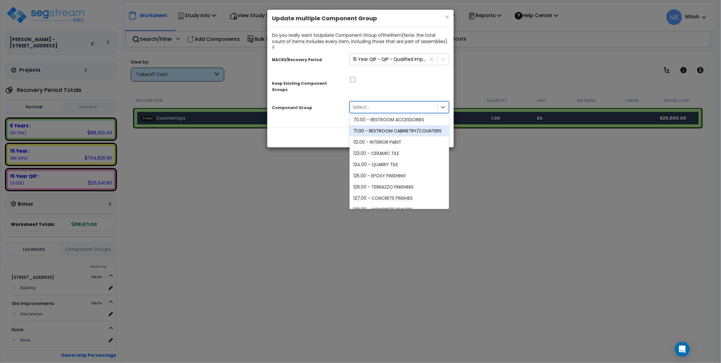
scroll to position [42, 0]
type input "S"
